Goal: Navigation & Orientation: Go to known website

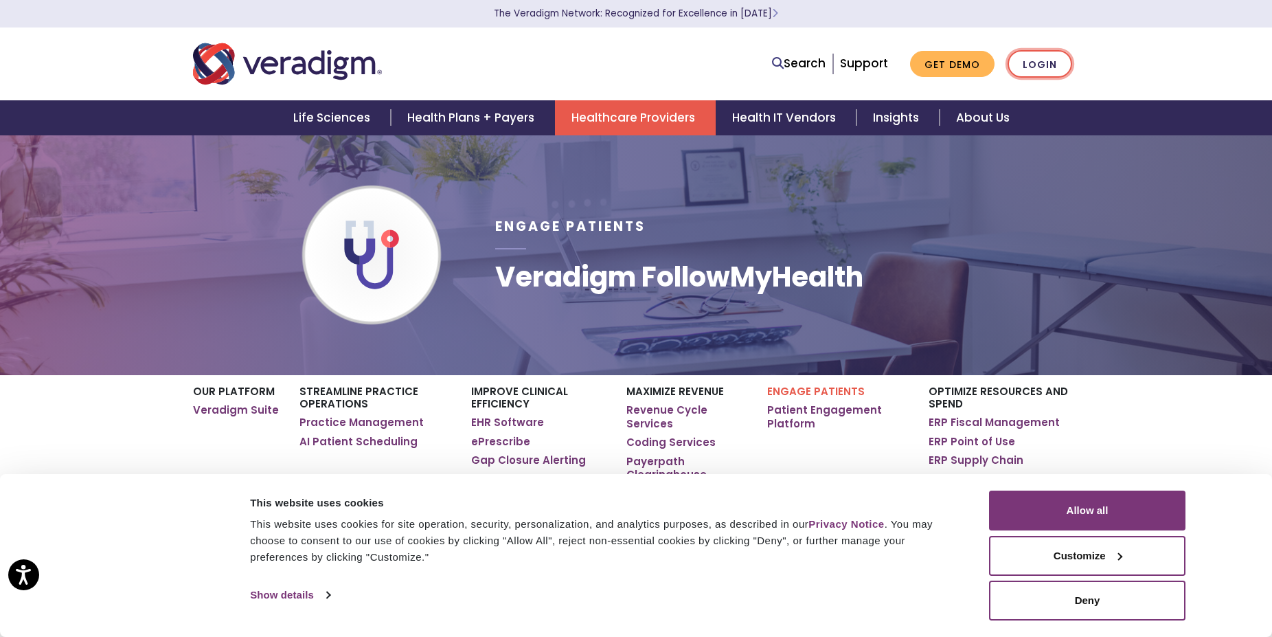
click at [1033, 68] on link "Login" at bounding box center [1040, 64] width 65 height 28
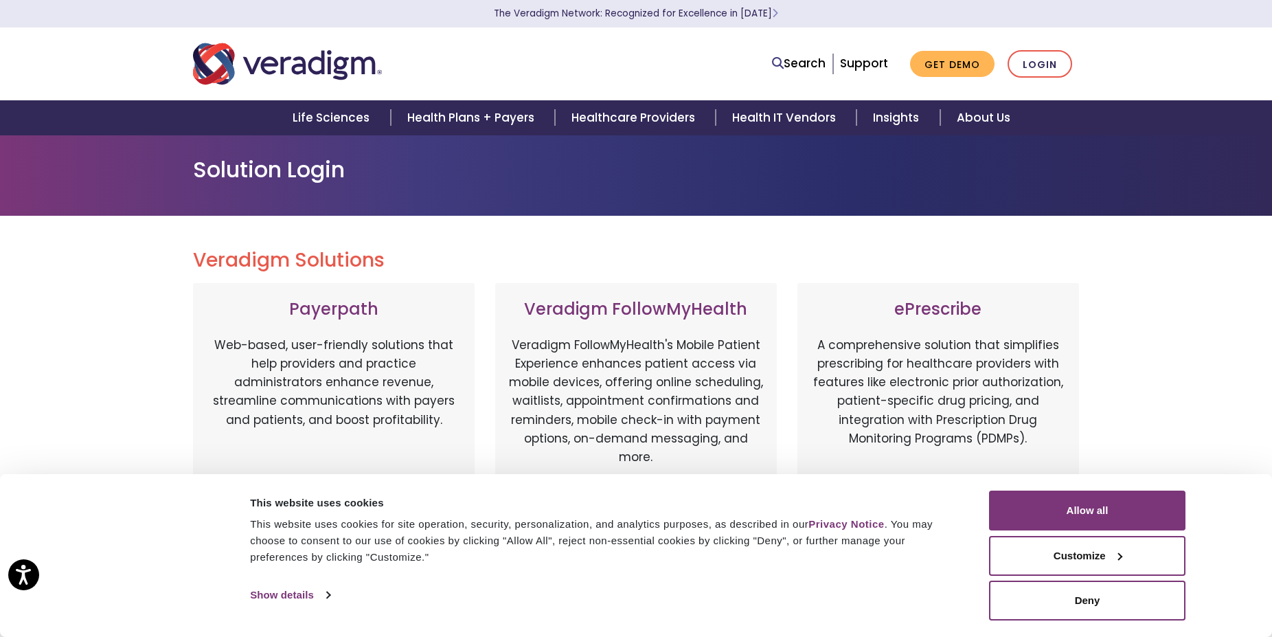
click at [1203, 378] on div "Veradigm Solutions Payerpath Web-based, user-friendly solutions that help provi…" at bounding box center [636, 627] width 1272 height 823
